Goal: Register for event/course: Sign up to attend an event or enroll in a course

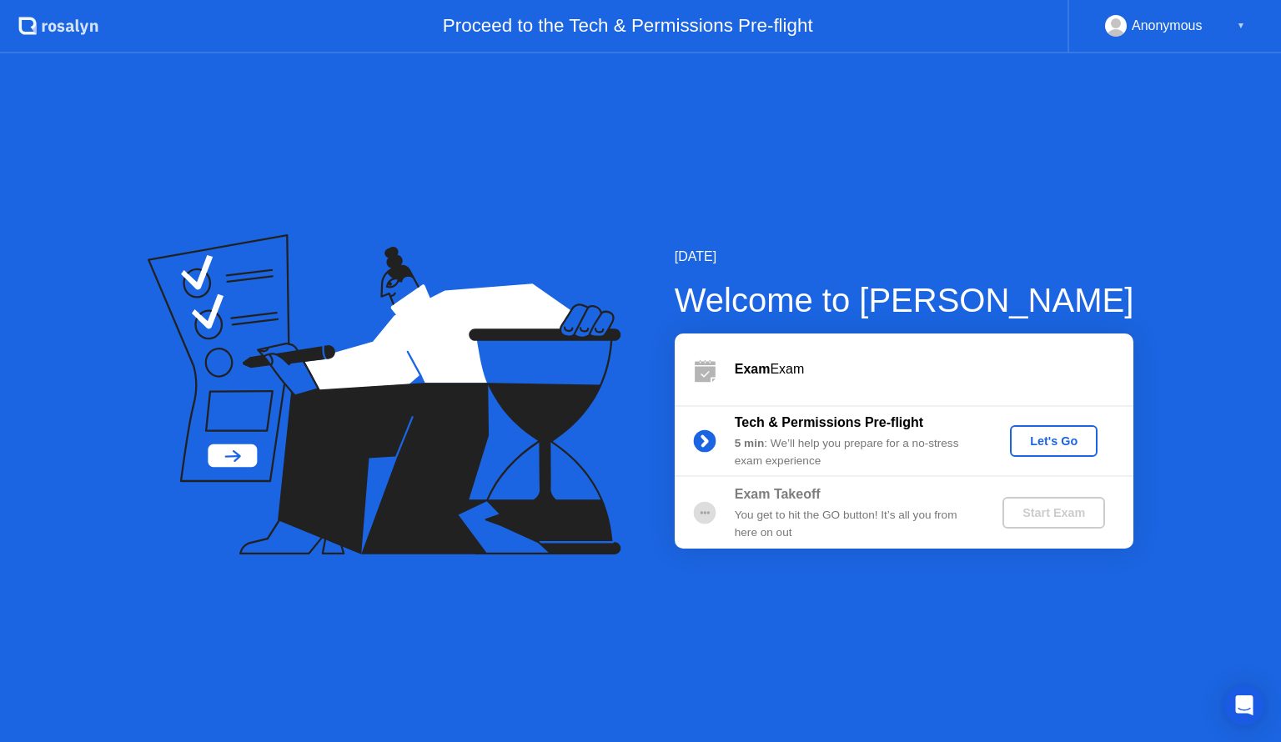
click at [1035, 448] on div "Let's Go" at bounding box center [1054, 441] width 74 height 13
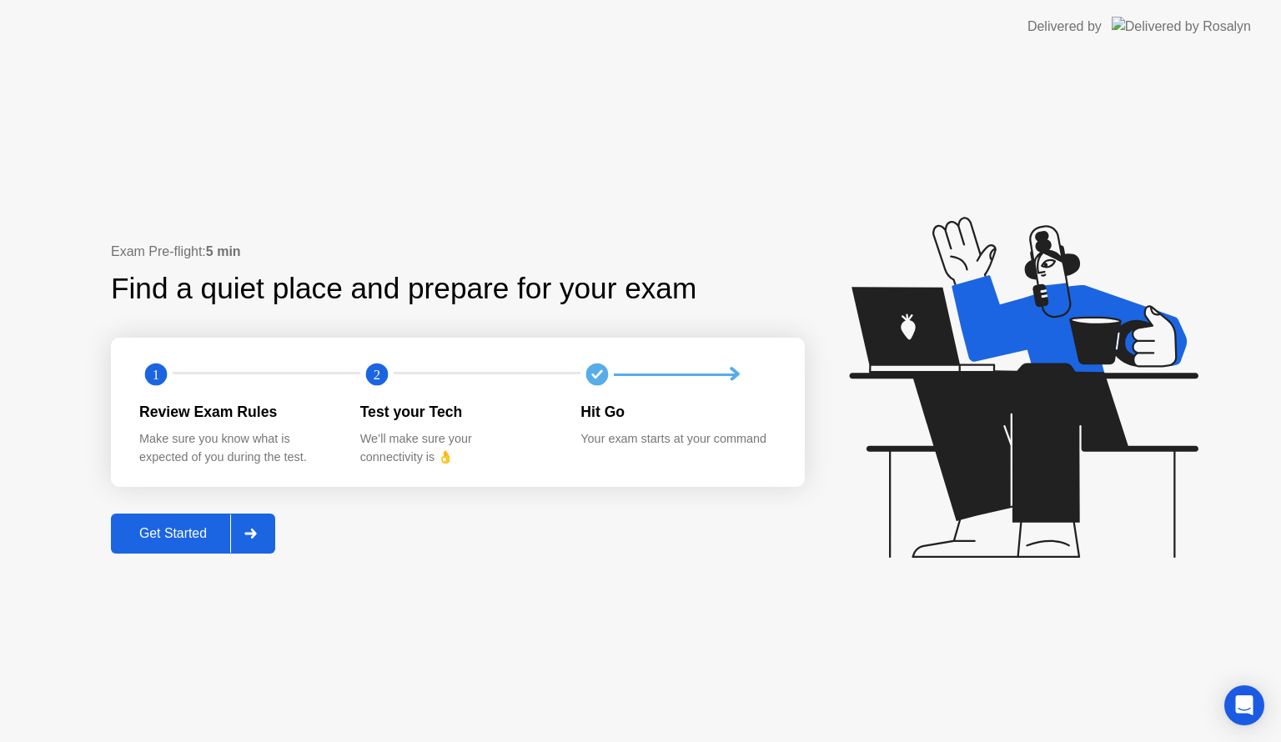
click at [255, 537] on icon at bounding box center [250, 534] width 12 height 10
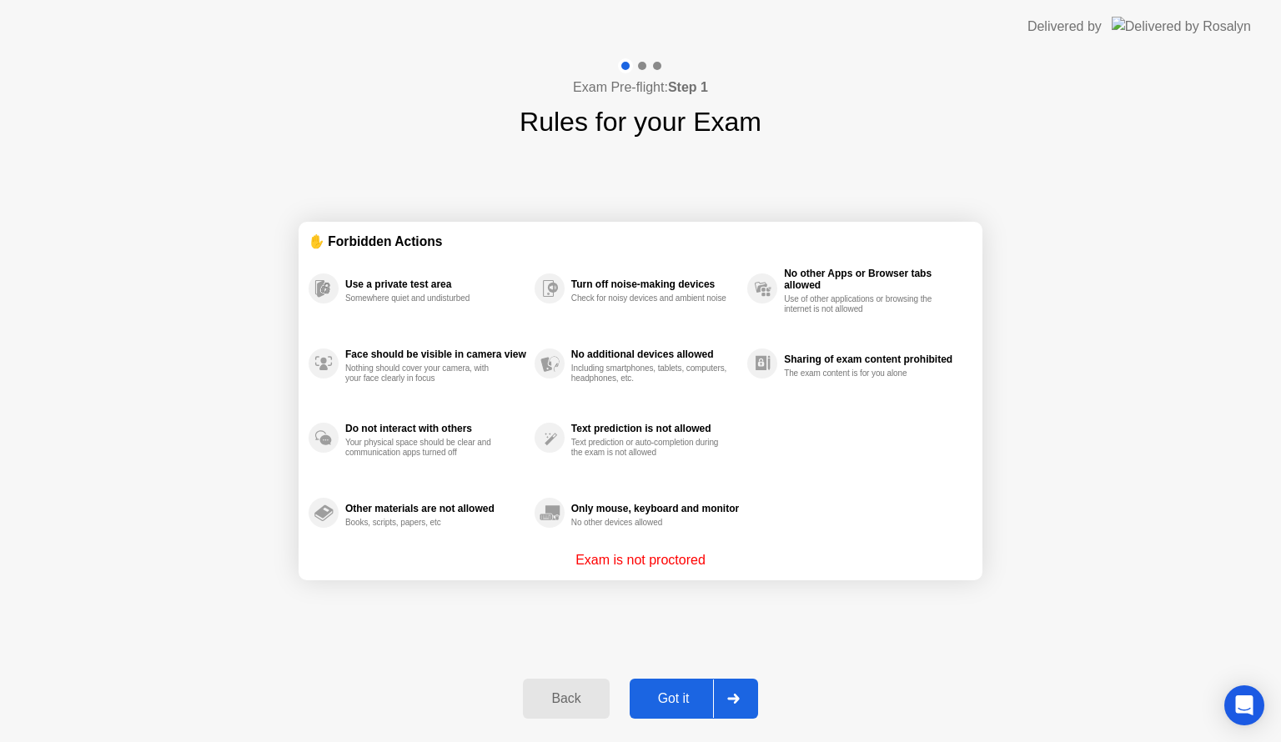
click at [731, 691] on div at bounding box center [733, 699] width 40 height 38
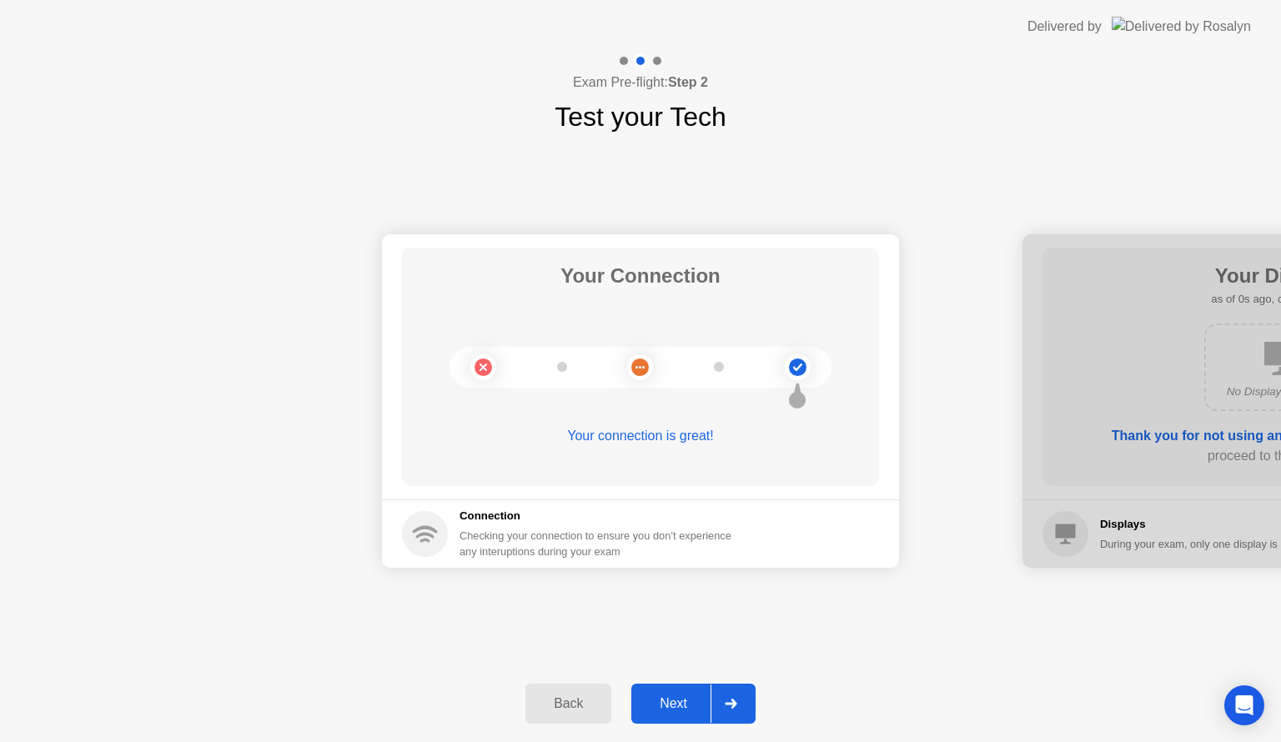
click at [721, 701] on div at bounding box center [731, 704] width 40 height 38
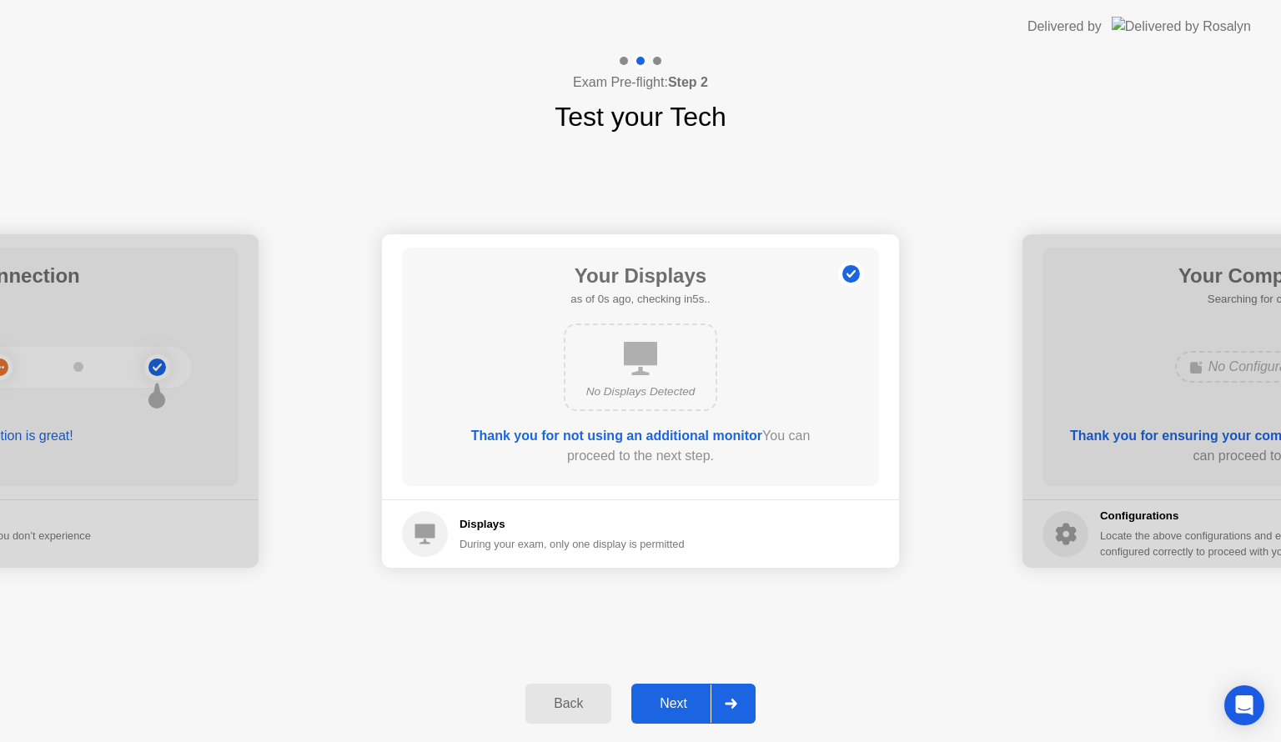
click at [721, 701] on div at bounding box center [731, 704] width 40 height 38
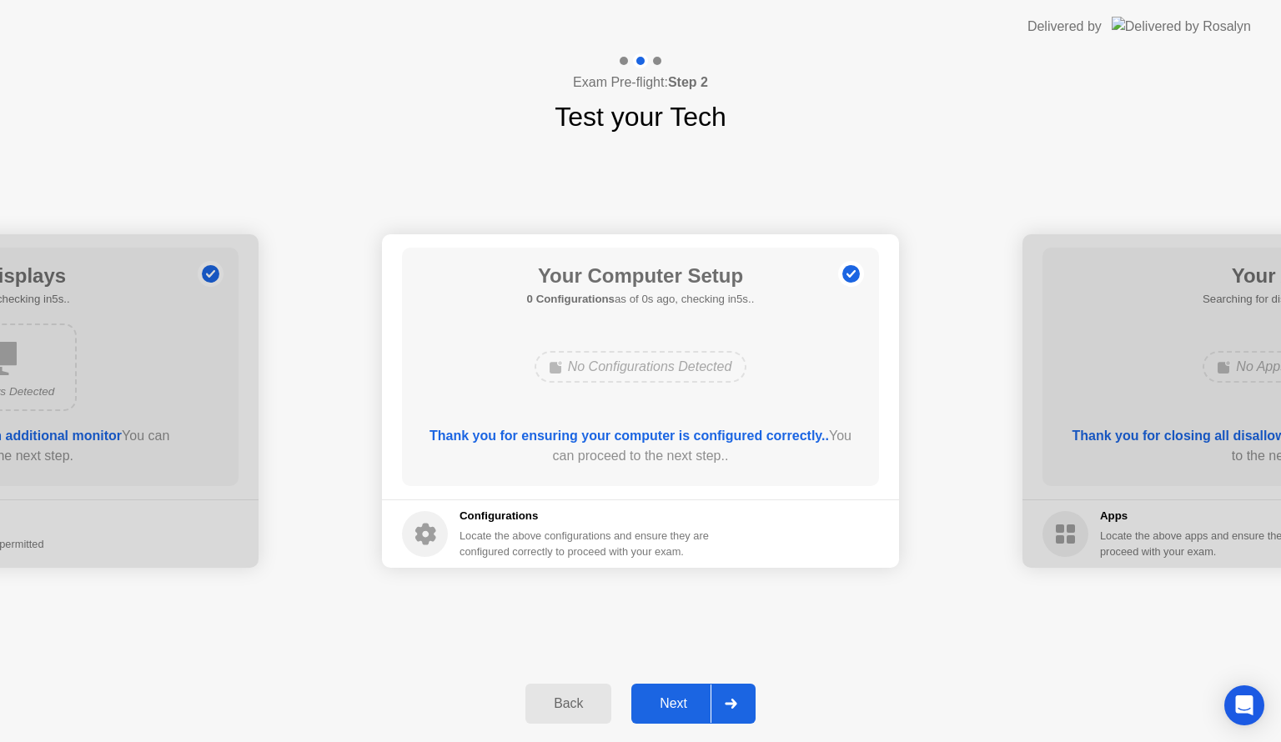
click at [721, 701] on div at bounding box center [731, 704] width 40 height 38
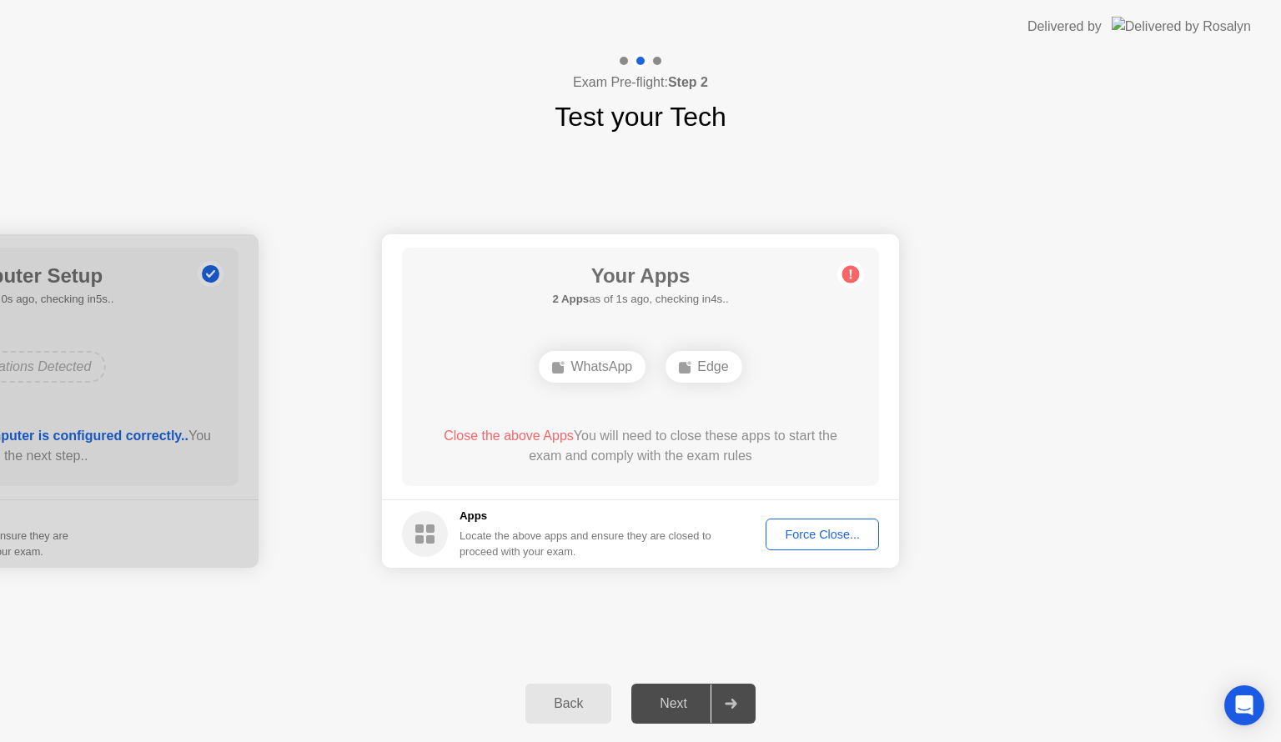
click at [849, 534] on div "Force Close..." at bounding box center [822, 534] width 102 height 13
click at [799, 540] on div "Force Close..." at bounding box center [822, 534] width 102 height 13
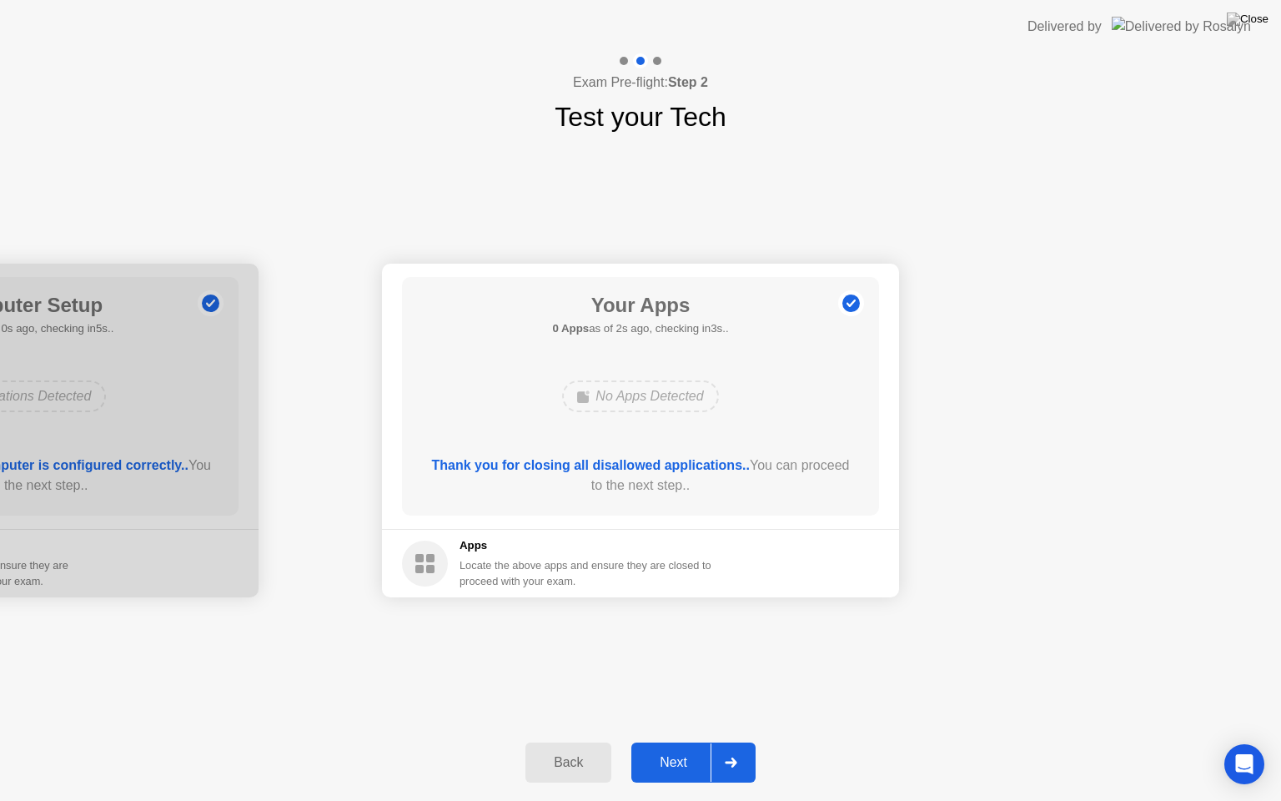
click at [743, 741] on div at bounding box center [731, 762] width 40 height 38
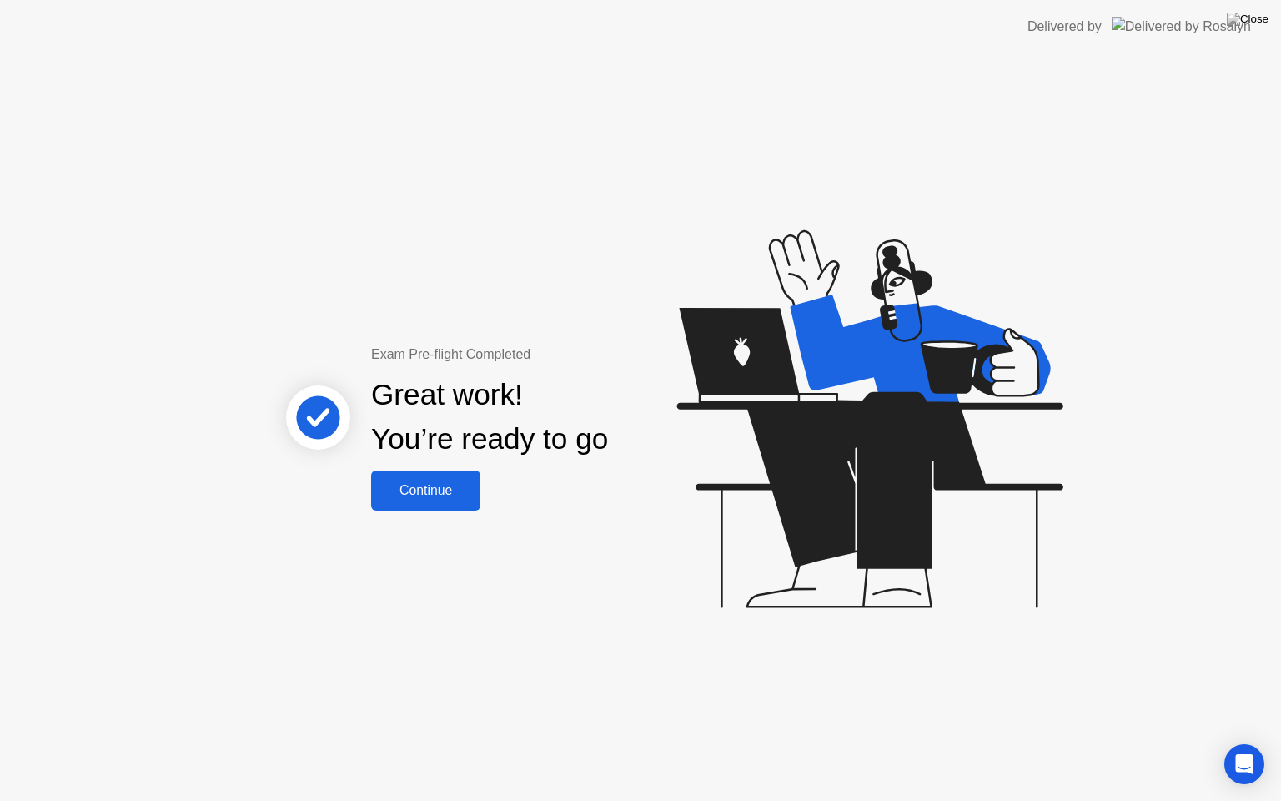
click at [450, 503] on button "Continue" at bounding box center [425, 490] width 109 height 40
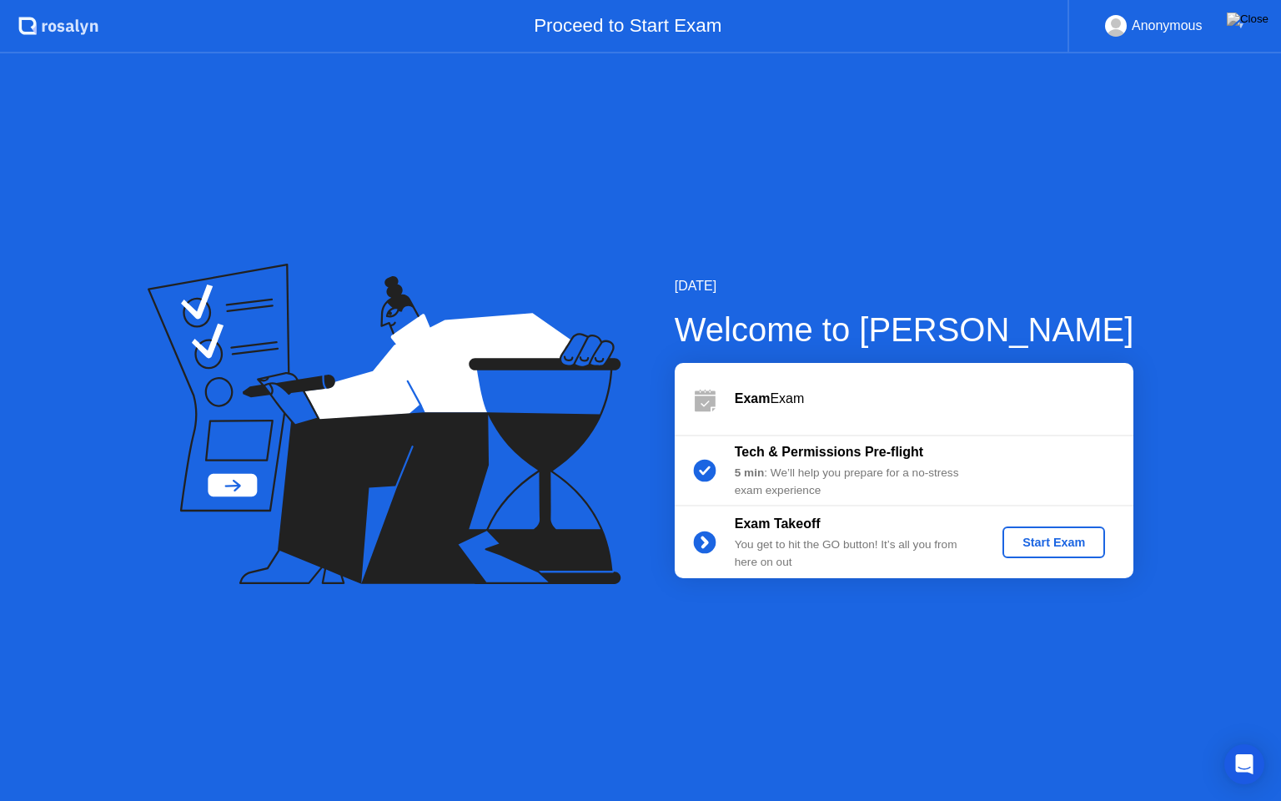
click at [1033, 547] on div "Start Exam" at bounding box center [1053, 541] width 89 height 13
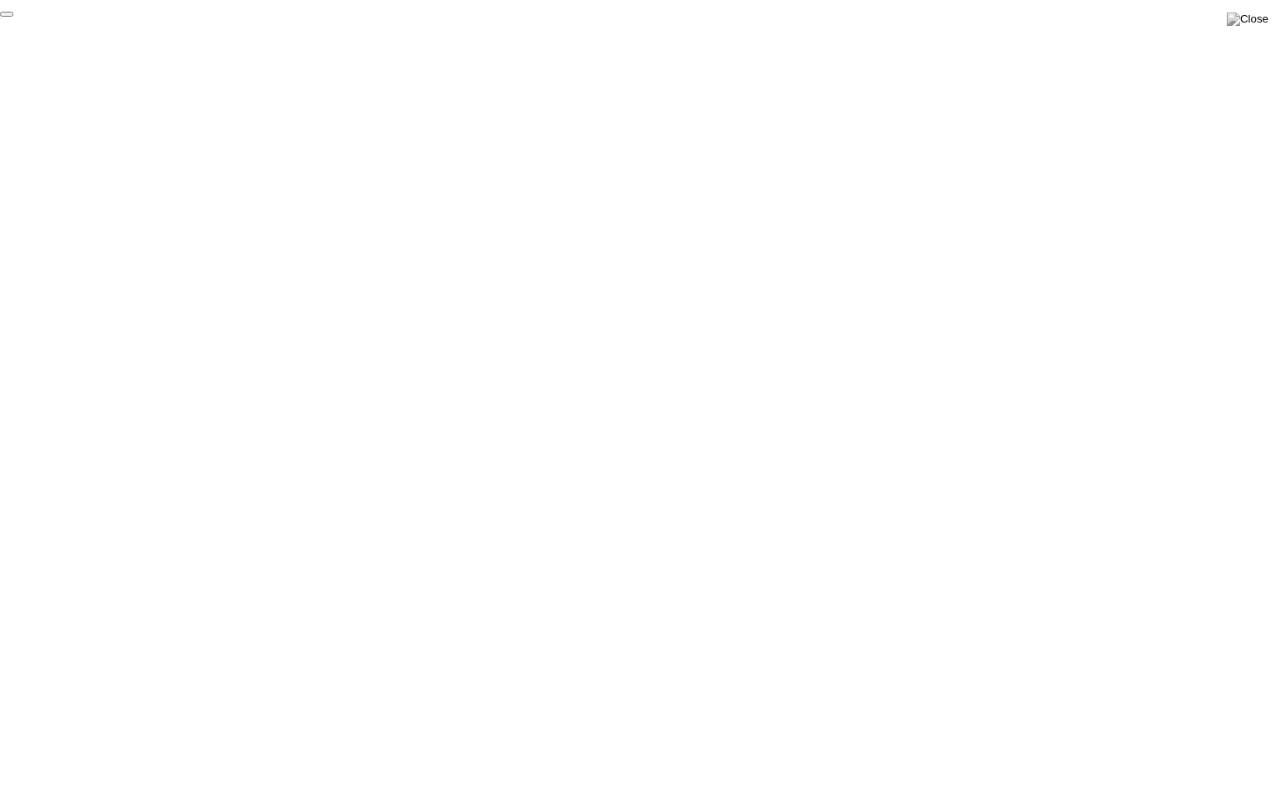
click div "End Proctoring Session"
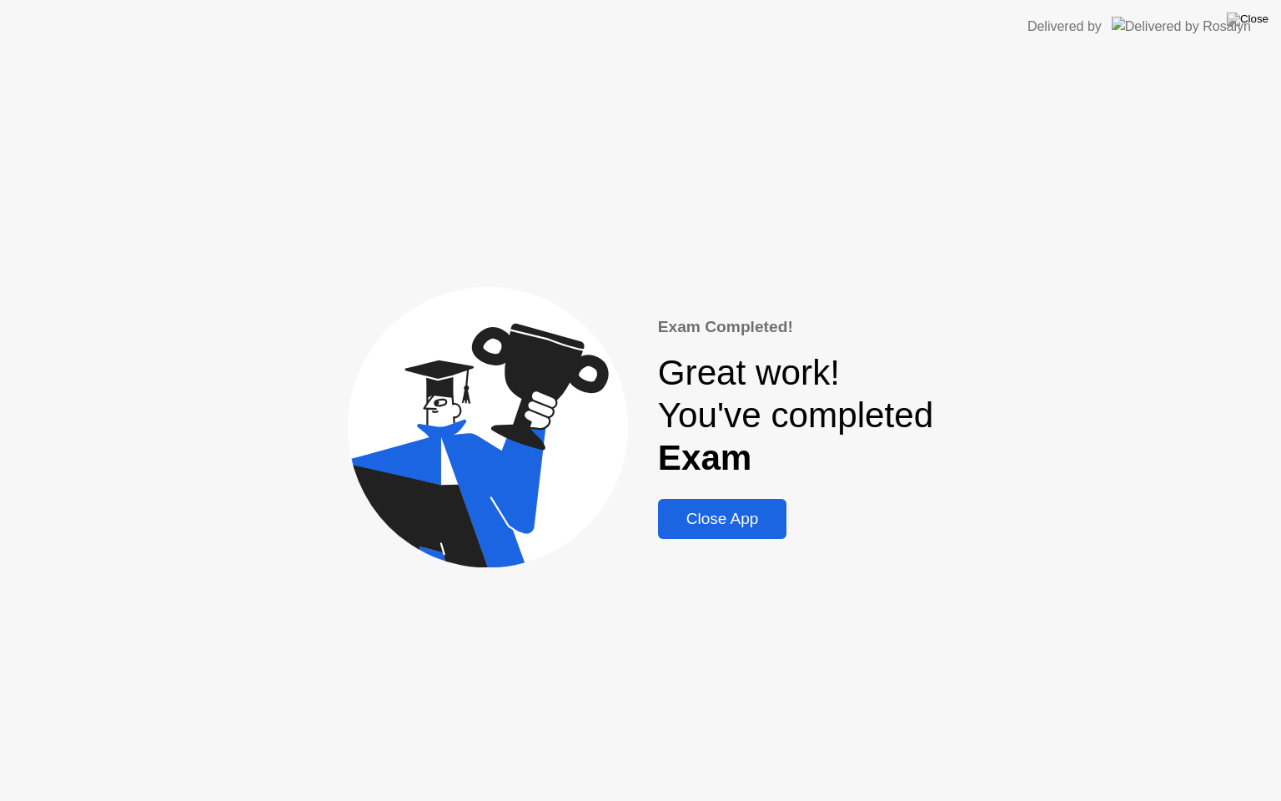
click at [751, 528] on div "Close App" at bounding box center [722, 519] width 119 height 18
